Goal: Task Accomplishment & Management: Use online tool/utility

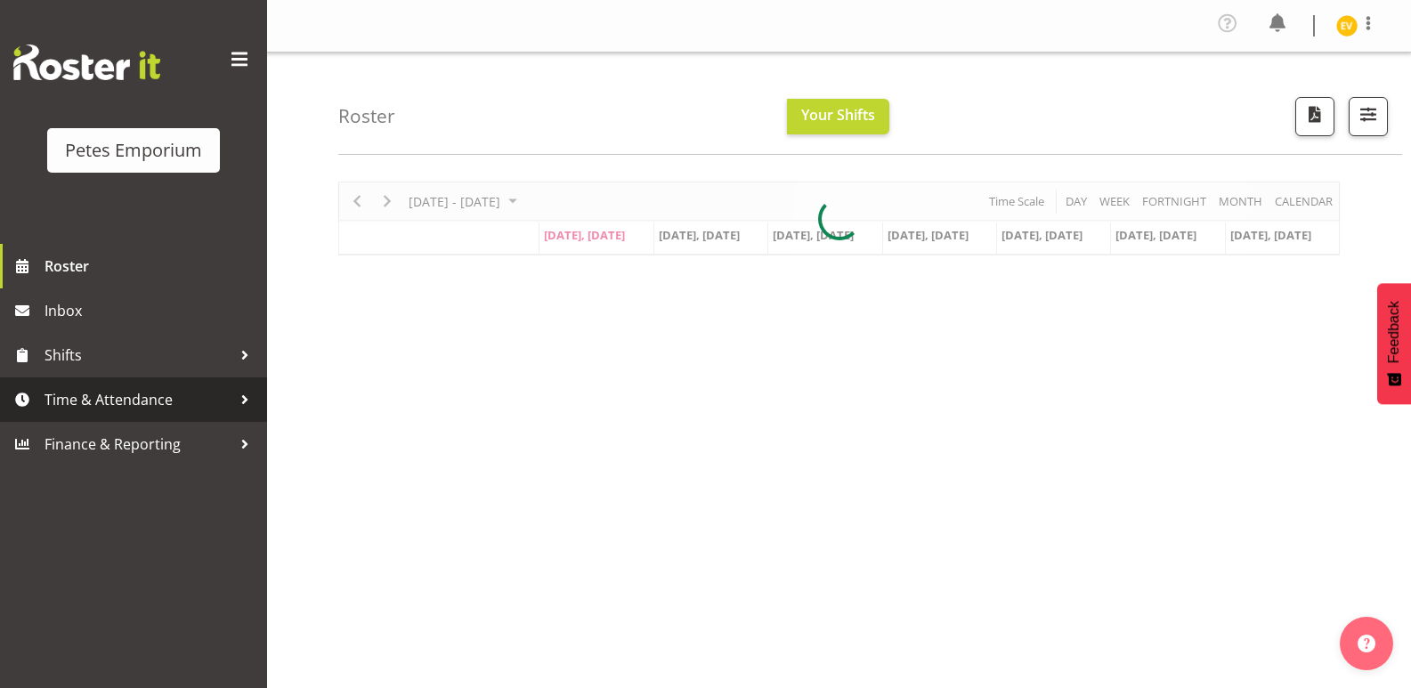
click at [137, 395] on span "Time & Attendance" at bounding box center [138, 399] width 187 height 27
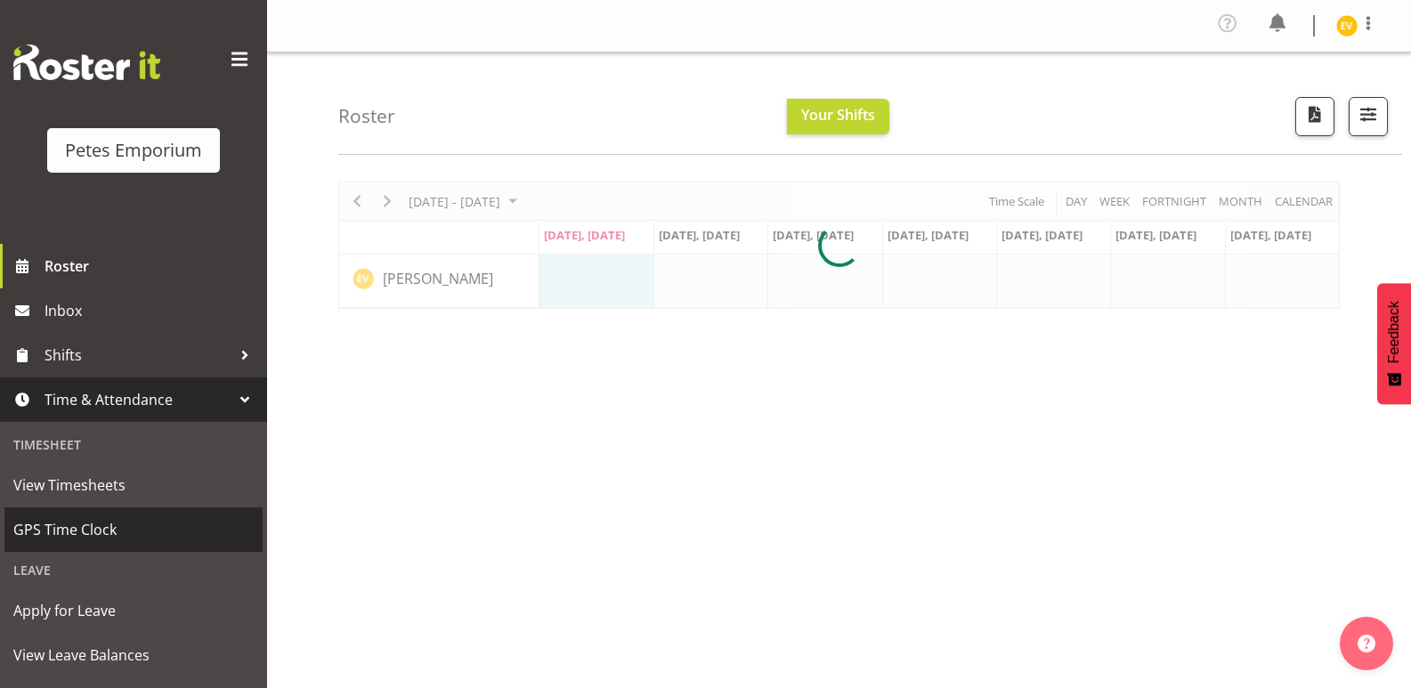
click at [113, 538] on span "GPS Time Clock" at bounding box center [133, 529] width 240 height 27
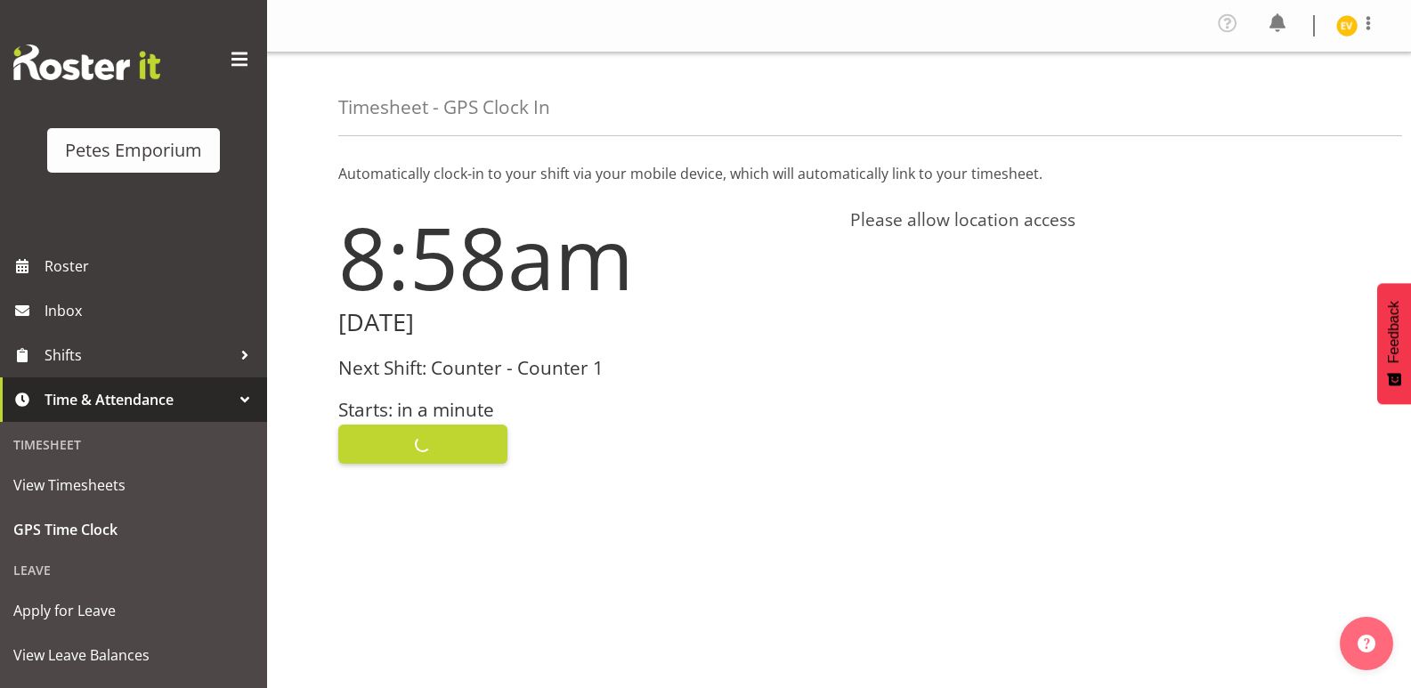
click at [435, 442] on div "Clock In" at bounding box center [583, 442] width 491 height 43
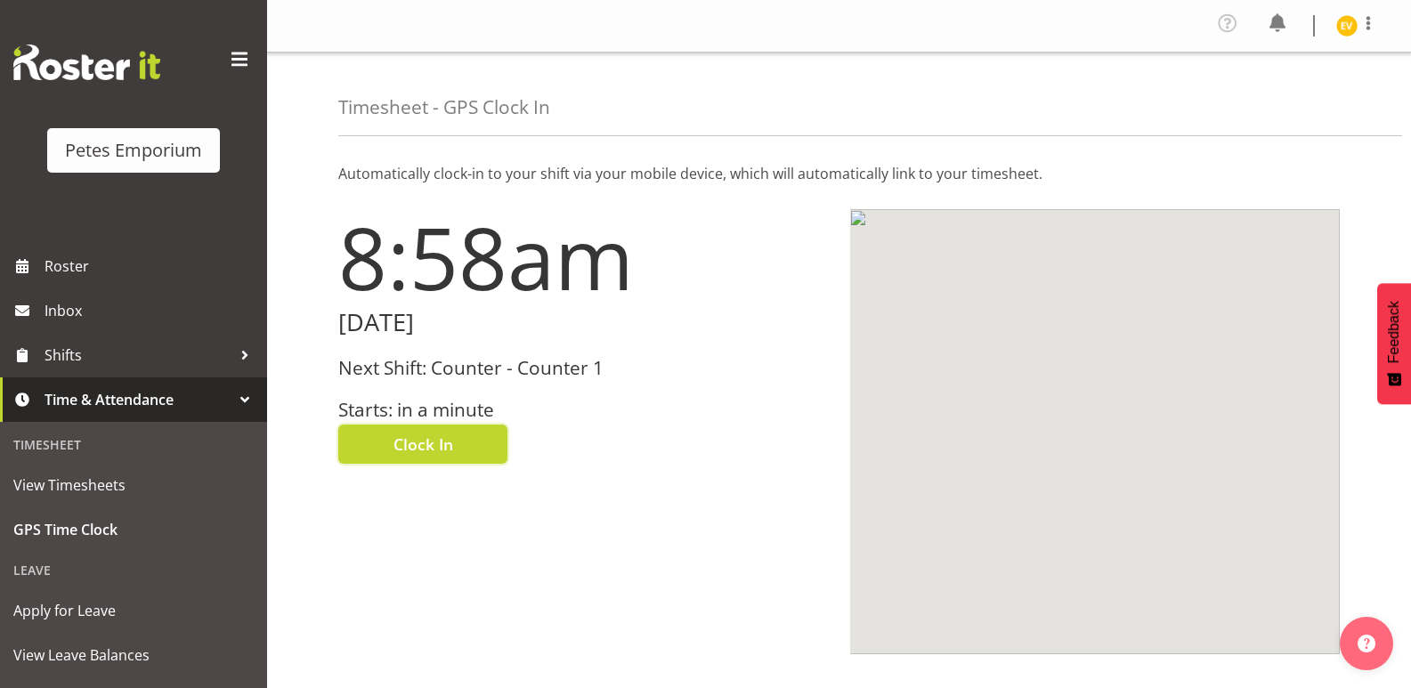
click at [435, 442] on span "Clock In" at bounding box center [424, 444] width 60 height 23
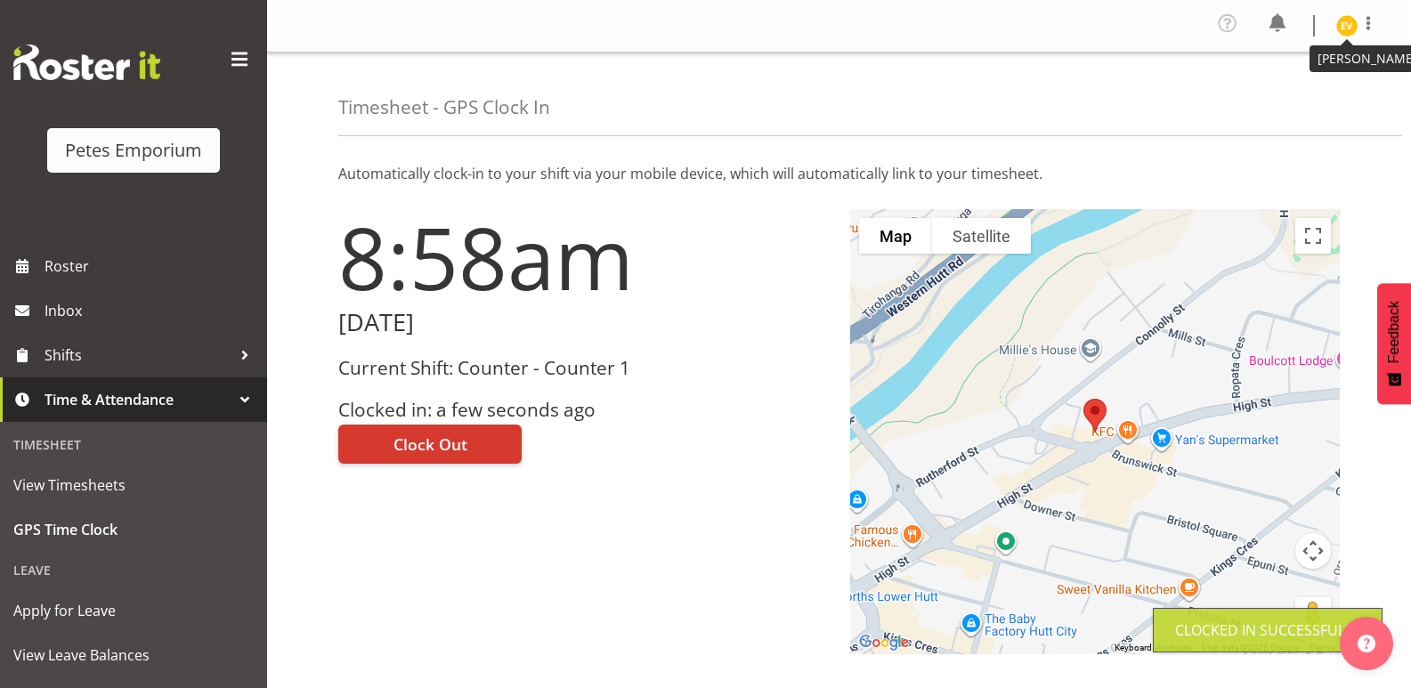
click at [1351, 35] on img at bounding box center [1347, 25] width 21 height 21
click at [1332, 91] on link "Log Out" at bounding box center [1293, 98] width 171 height 32
